Goal: Task Accomplishment & Management: Manage account settings

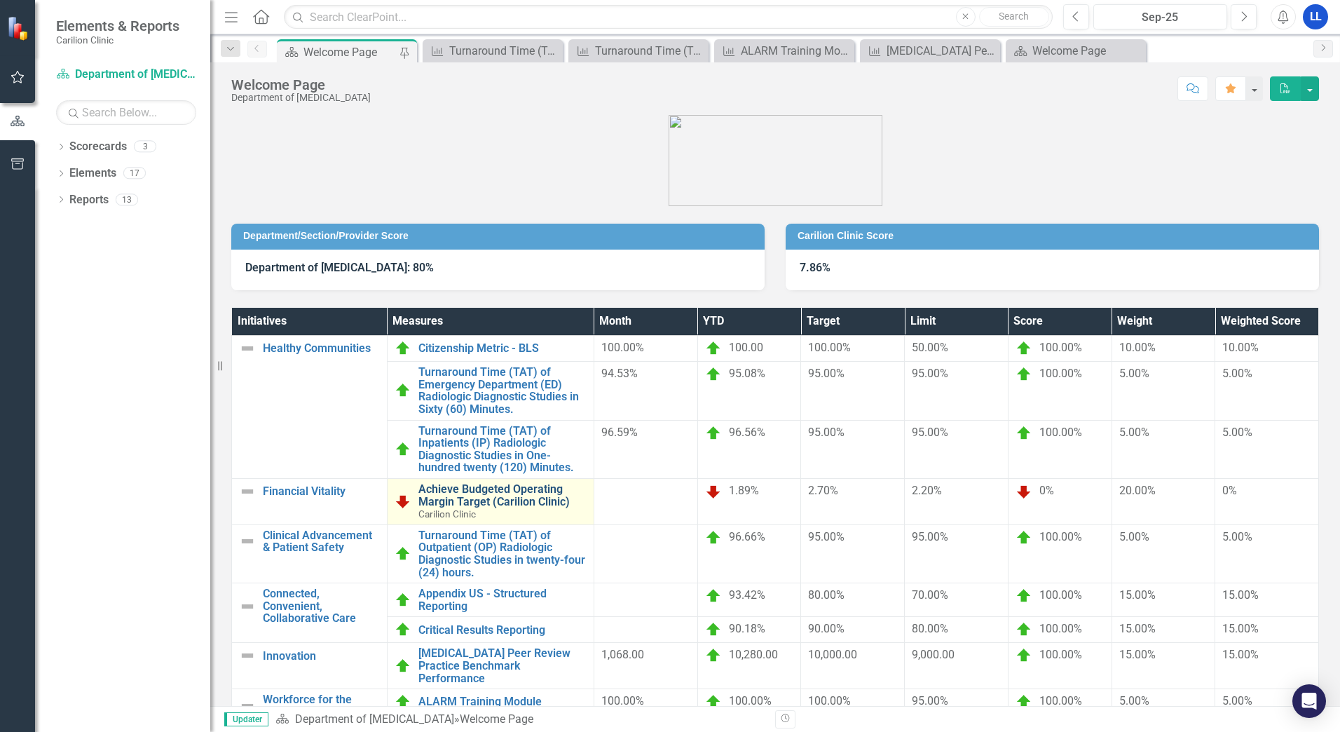
click at [483, 503] on link "Achieve Budgeted Operating Margin Target (Carilion Clinic)" at bounding box center [502, 495] width 168 height 25
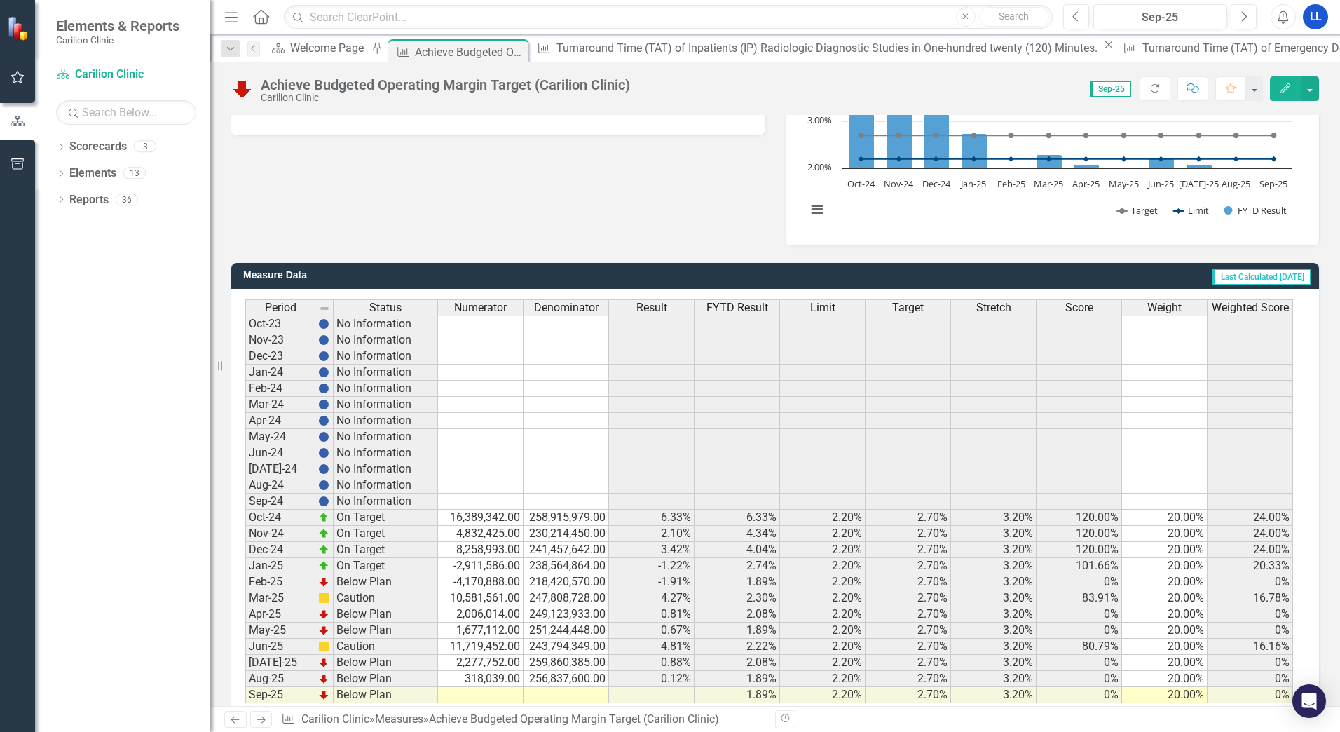
scroll to position [247, 0]
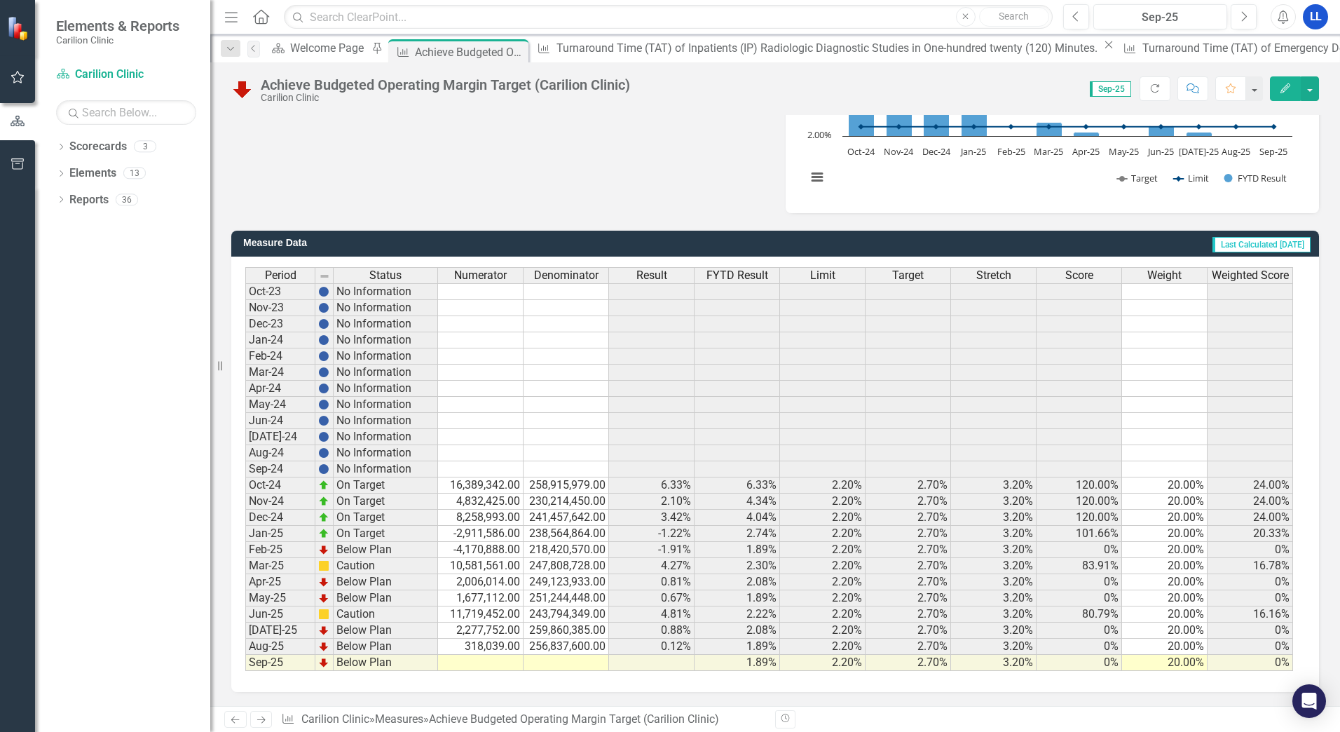
click at [502, 666] on td at bounding box center [481, 663] width 86 height 16
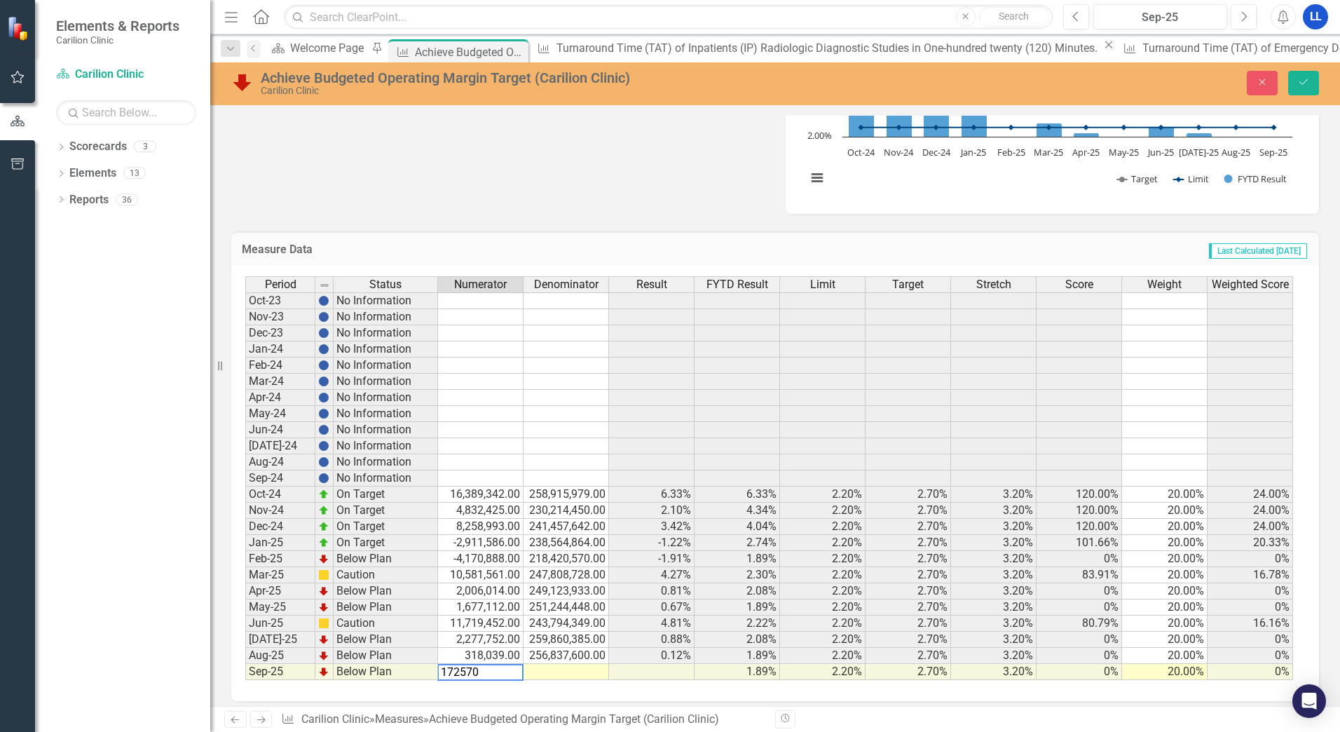
type textarea "1725700"
type textarea "1773200"
click at [1306, 77] on icon "Save" at bounding box center [1303, 82] width 13 height 10
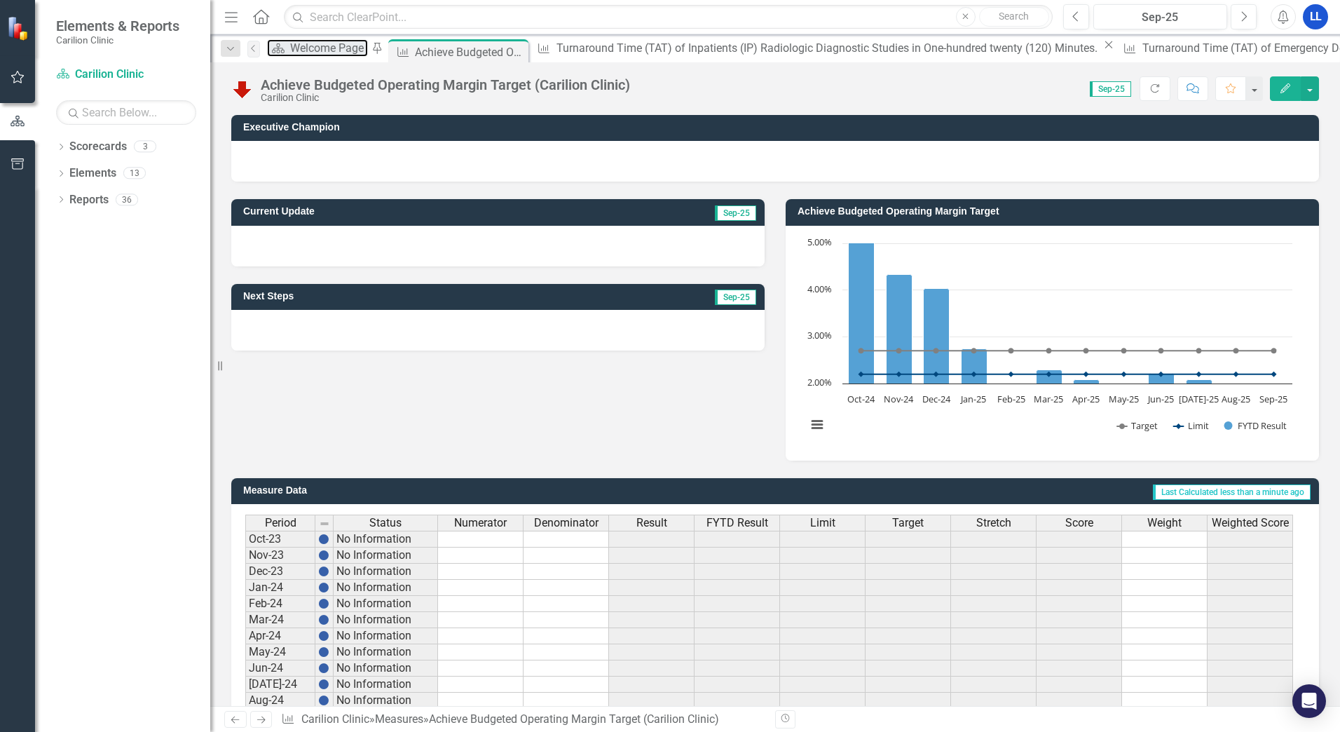
click at [352, 50] on div "Welcome Page" at bounding box center [329, 48] width 78 height 18
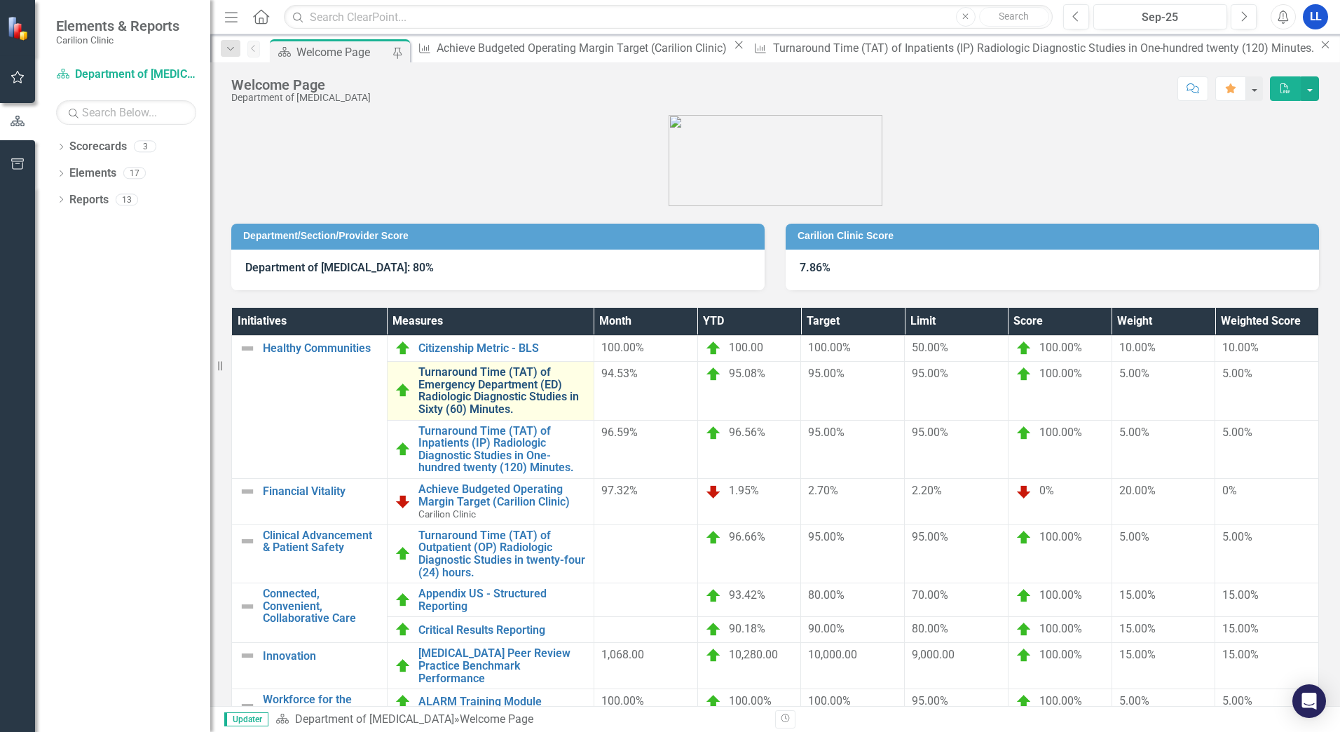
click at [504, 376] on link "Turnaround Time (TAT) of Emergency Department (ED) Radiologic Diagnostic Studie…" at bounding box center [502, 390] width 168 height 49
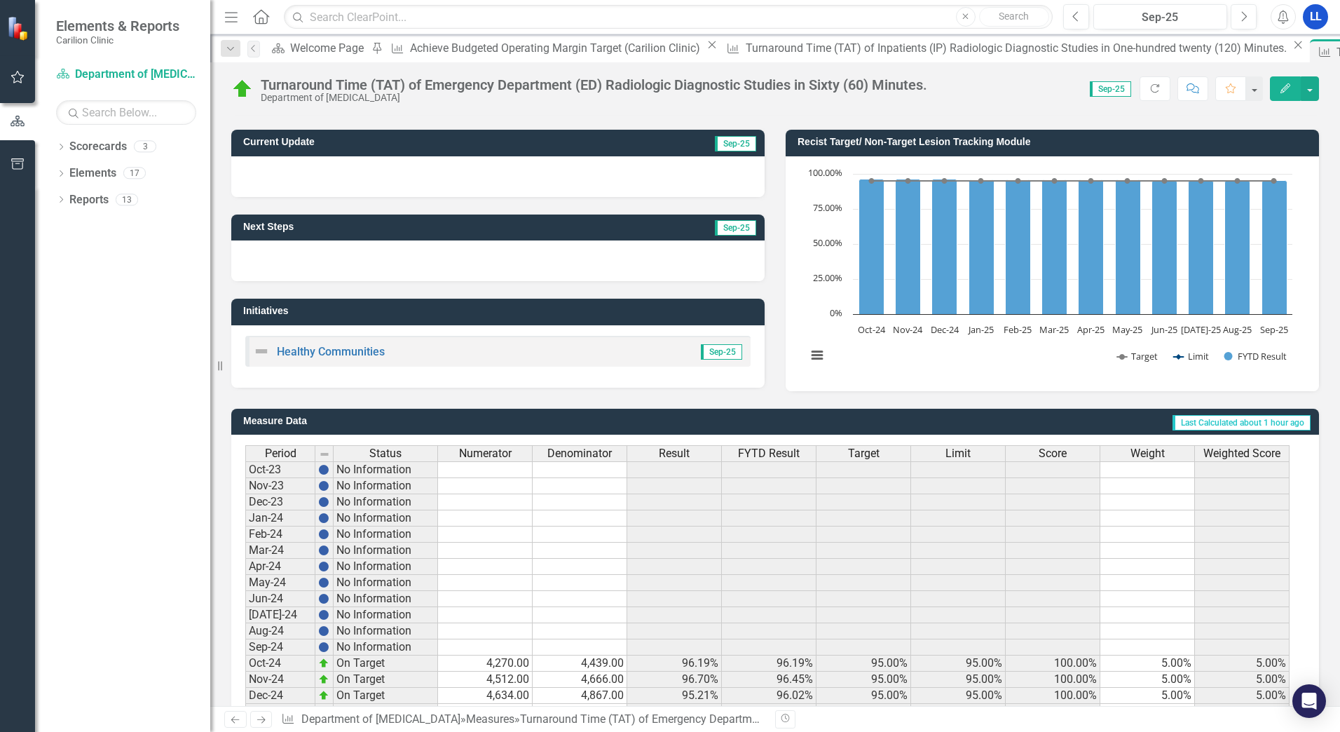
scroll to position [247, 0]
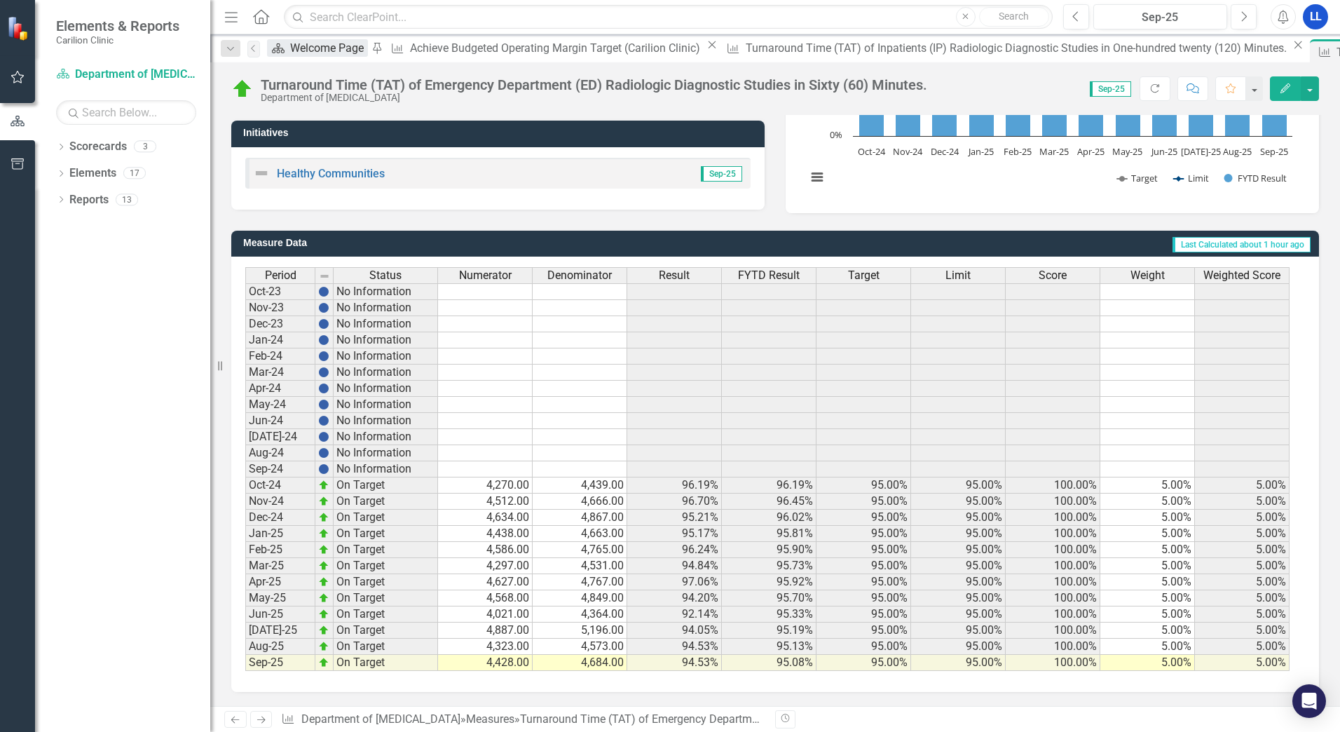
click at [368, 51] on div "Welcome Page" at bounding box center [329, 48] width 78 height 18
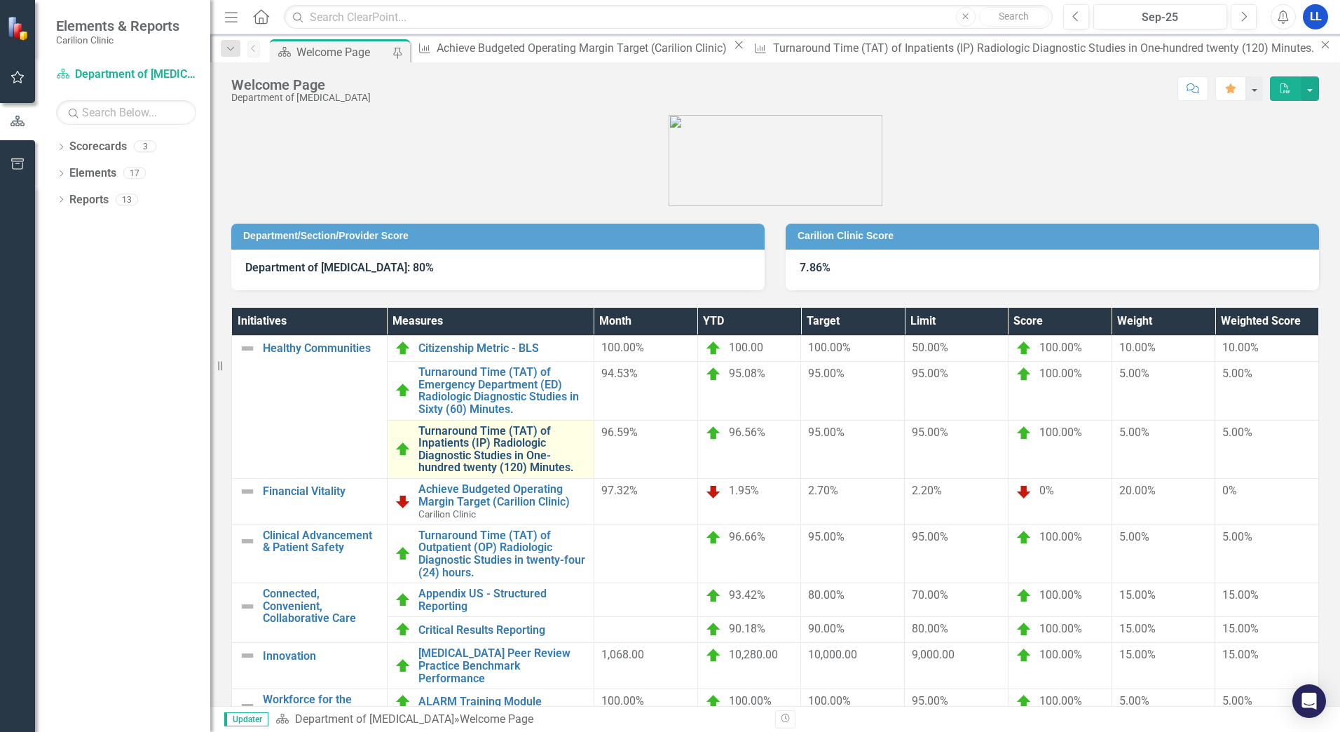
click at [495, 446] on link "Turnaround Time (TAT) of Inpatients (IP) Radiologic Diagnostic Studies in One-h…" at bounding box center [502, 449] width 168 height 49
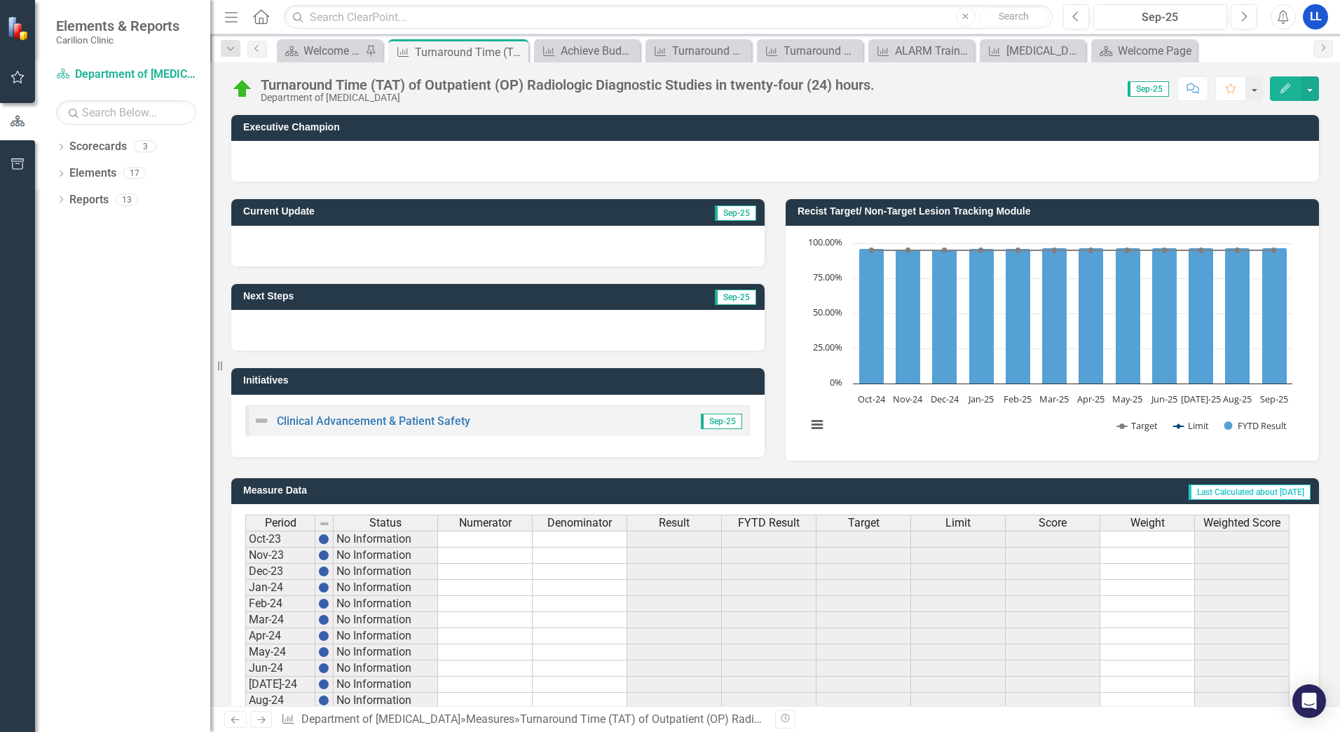
scroll to position [247, 0]
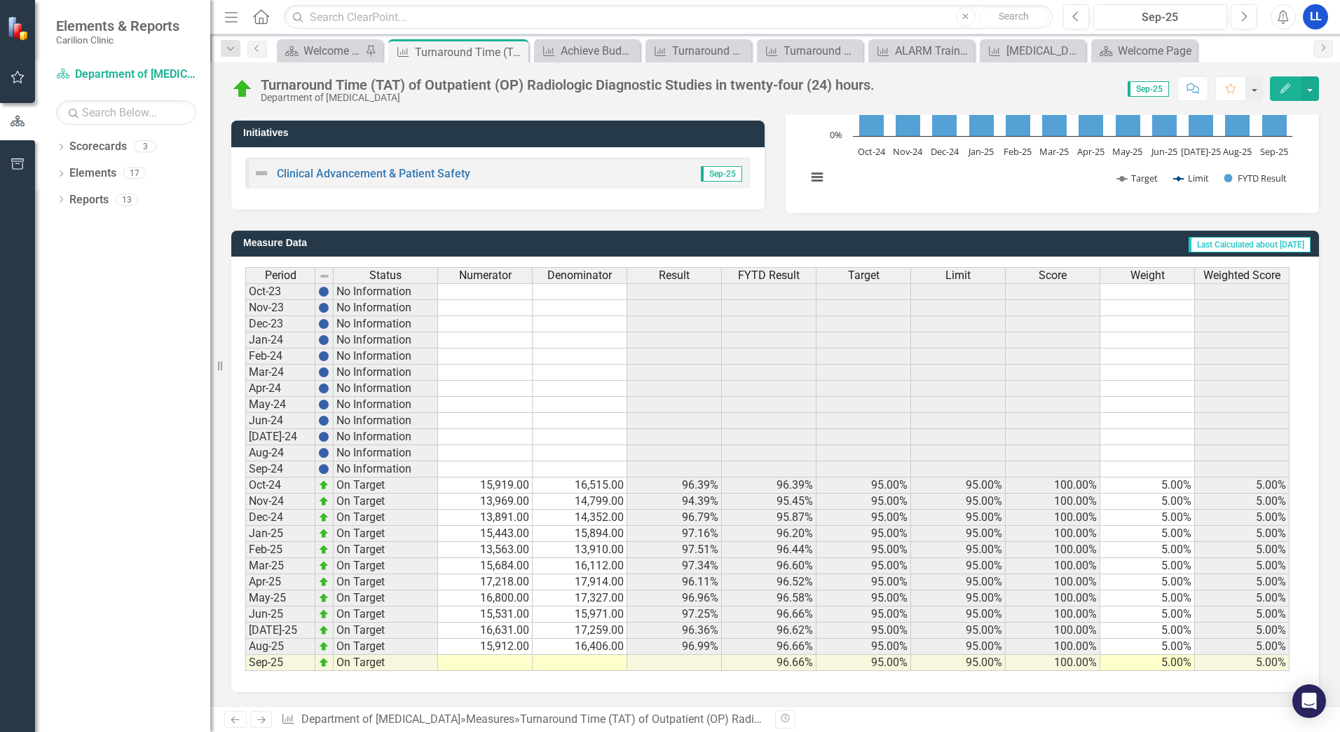
click at [521, 663] on td at bounding box center [485, 663] width 95 height 16
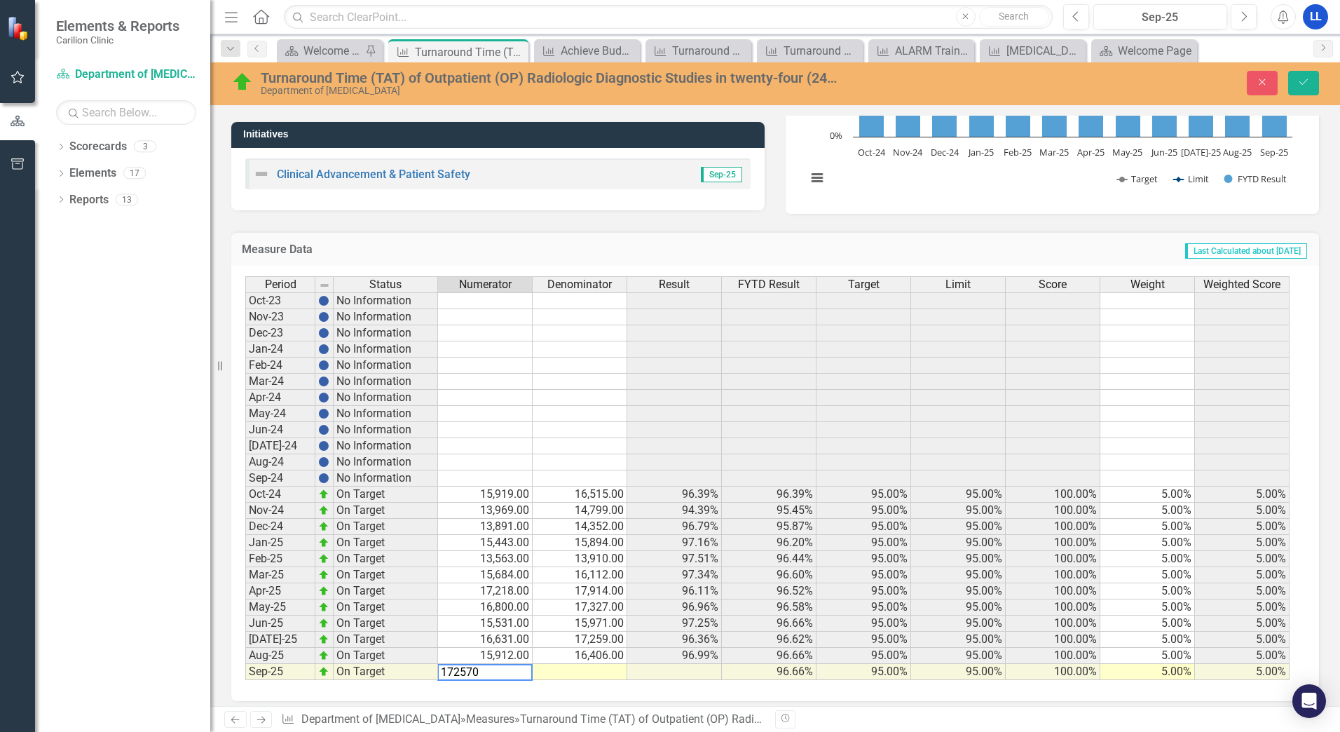
type textarea "1725700"
click at [519, 674] on td "1,725,700.00" at bounding box center [485, 672] width 95 height 16
click at [590, 672] on td at bounding box center [580, 672] width 95 height 16
type textarea "17732"
click at [1305, 86] on icon "Save" at bounding box center [1303, 82] width 13 height 10
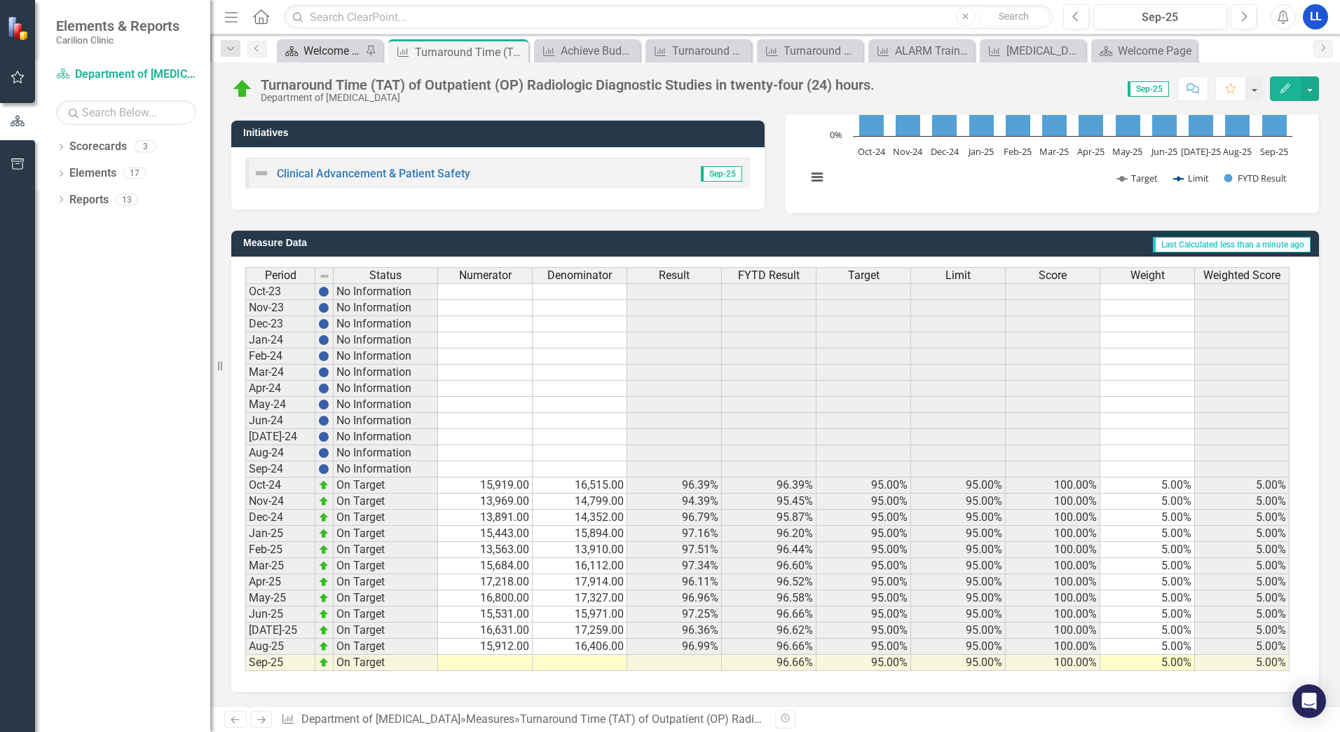
click at [340, 56] on div "Welcome Page" at bounding box center [333, 51] width 58 height 18
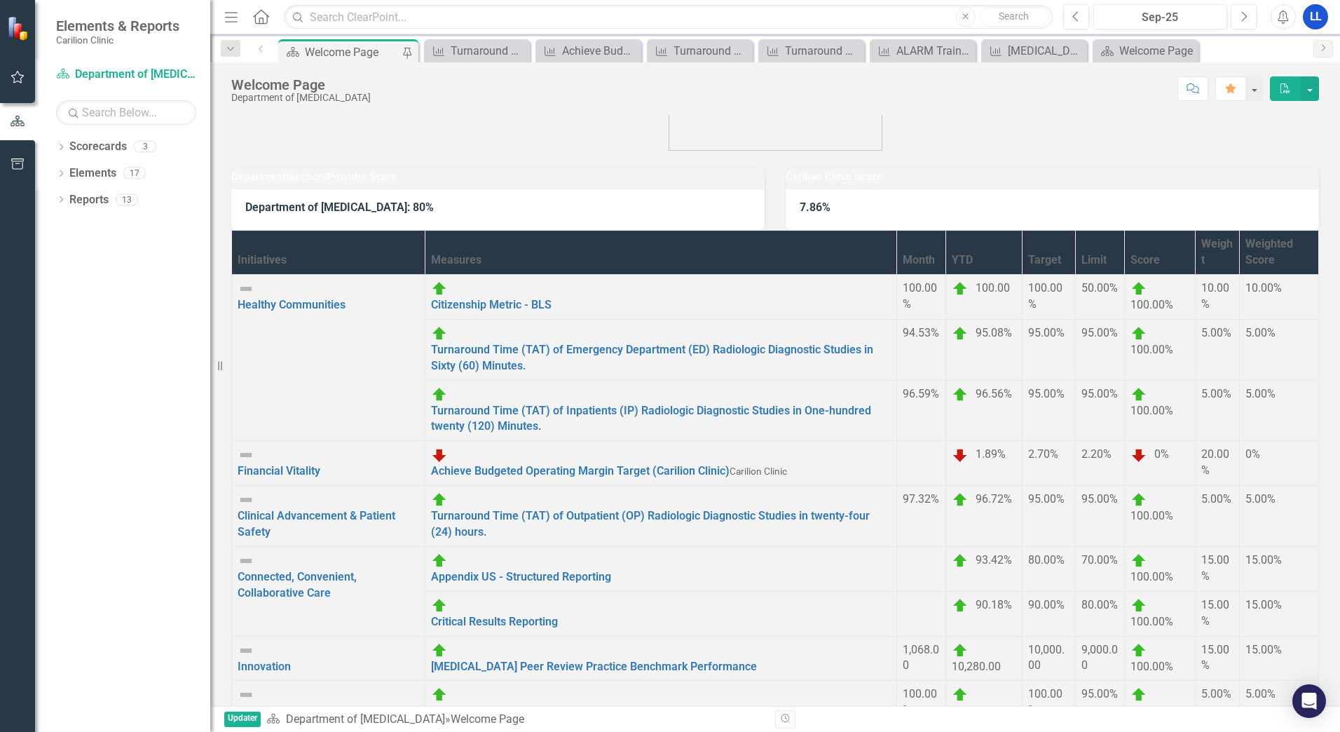
scroll to position [71, 0]
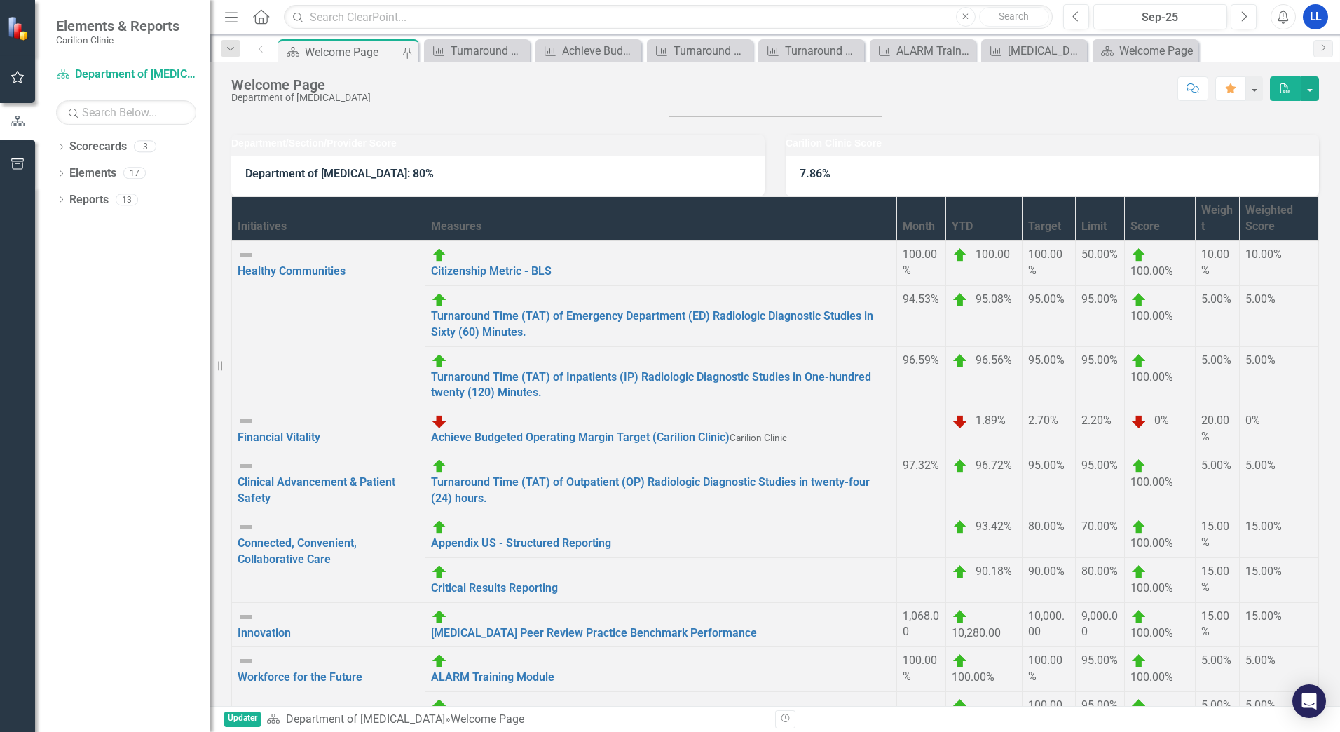
click at [498, 715] on link "7 Day Chart Closure" at bounding box center [481, 721] width 100 height 13
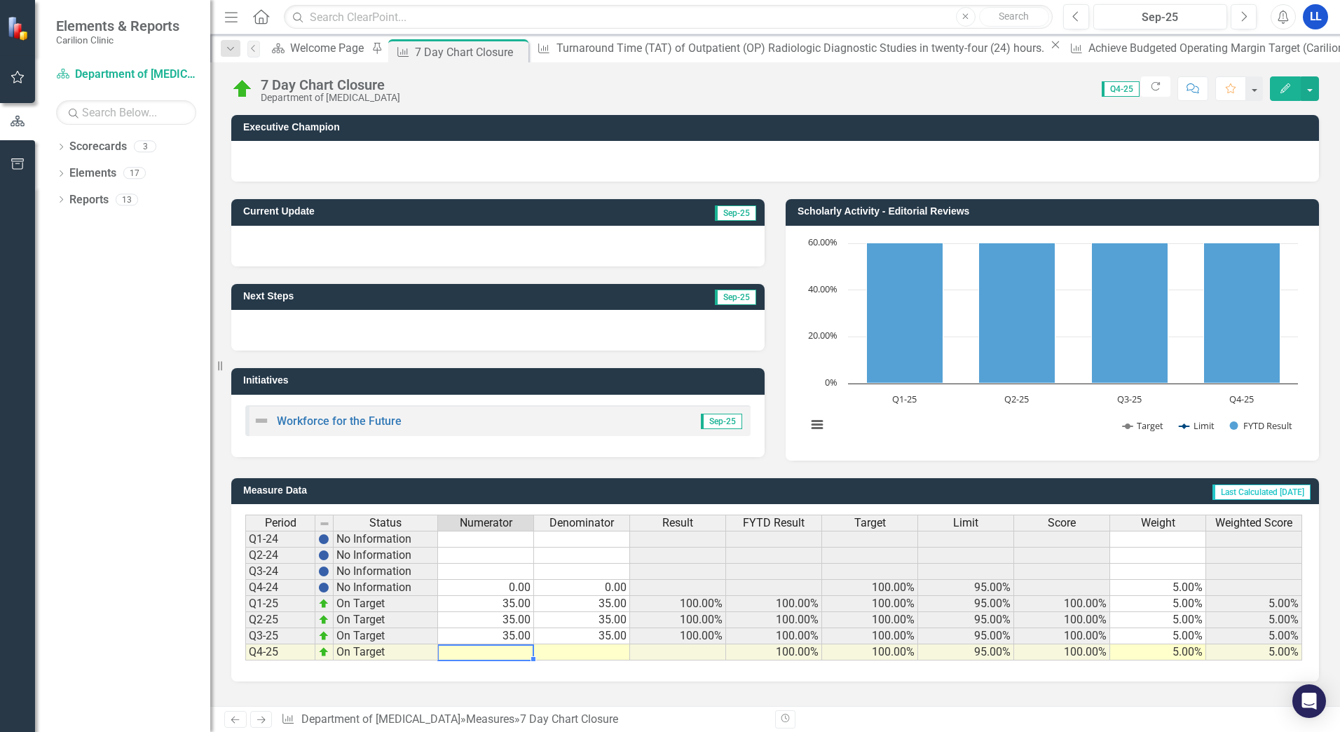
click at [498, 651] on td at bounding box center [486, 652] width 96 height 16
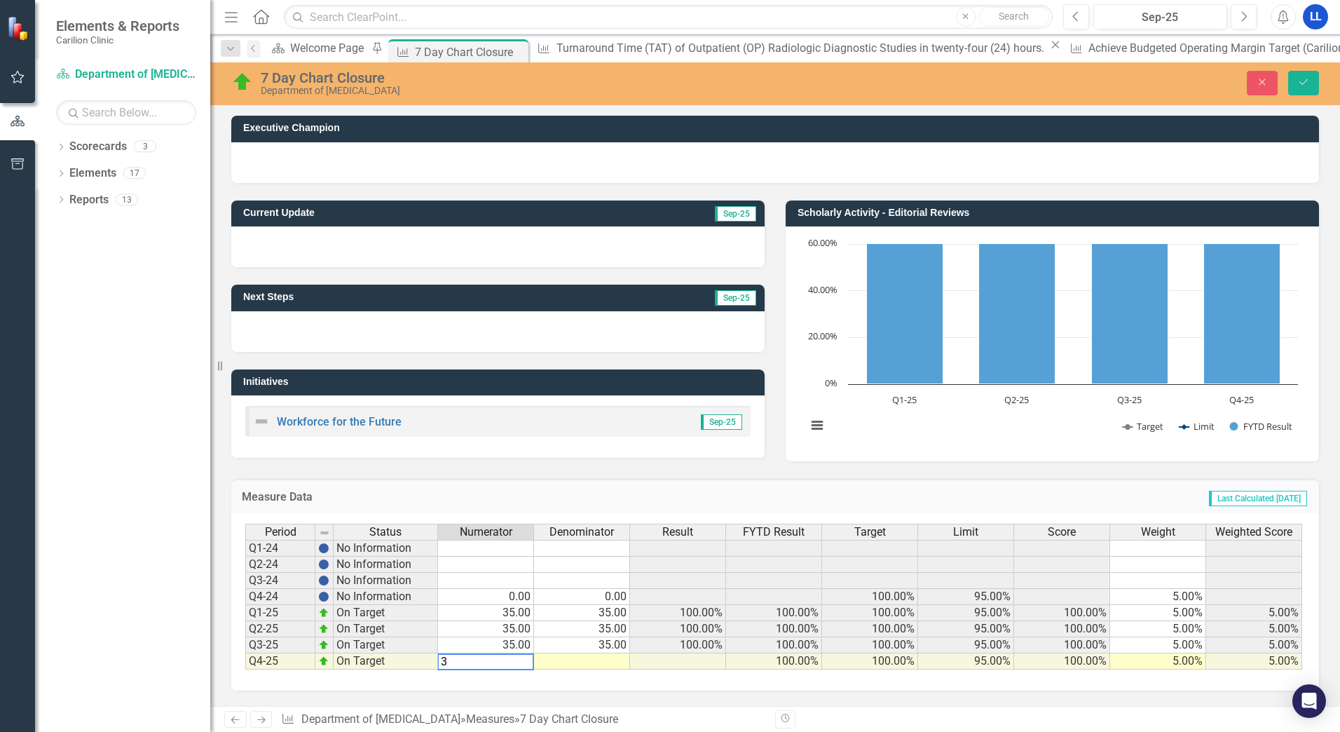
type textarea "35"
click at [1309, 83] on icon "Save" at bounding box center [1303, 82] width 13 height 10
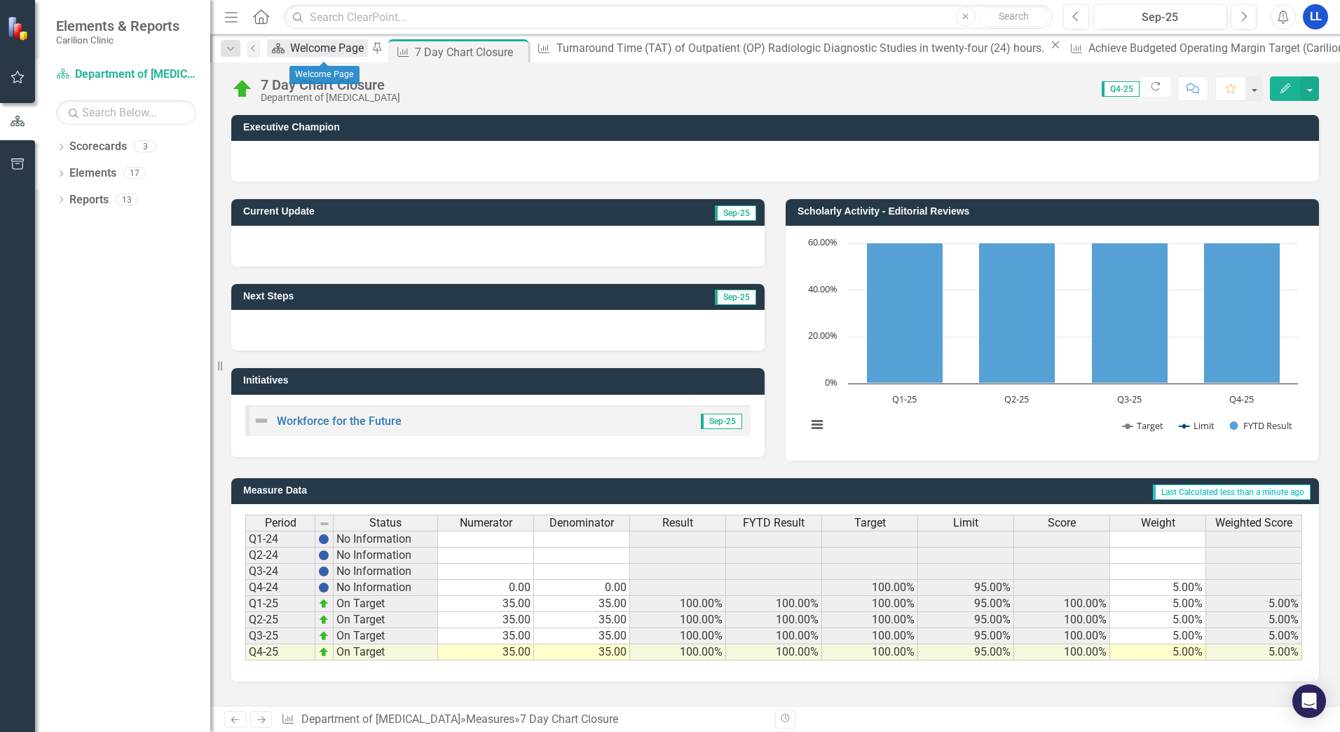
click at [327, 54] on div "Welcome Page" at bounding box center [329, 48] width 78 height 18
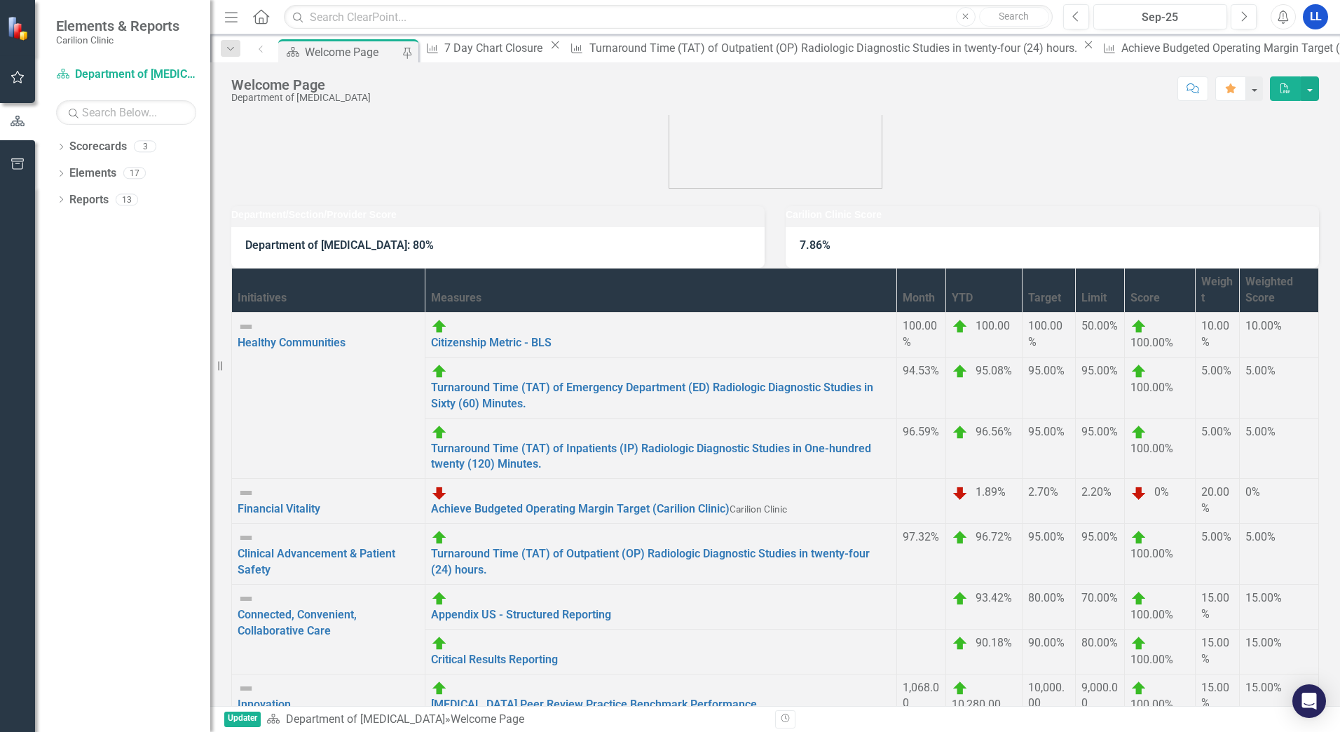
scroll to position [71, 0]
